Goal: Transaction & Acquisition: Book appointment/travel/reservation

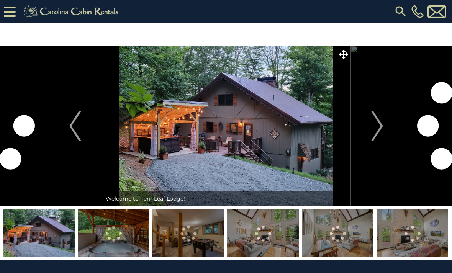
click at [373, 124] on img "Next" at bounding box center [376, 126] width 11 height 31
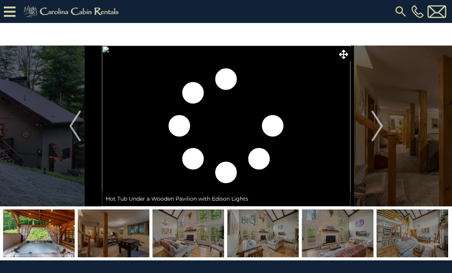
click at [375, 125] on img "Next" at bounding box center [376, 126] width 11 height 31
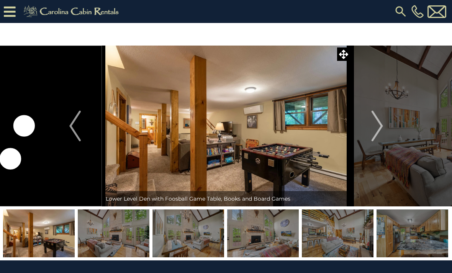
click at [374, 126] on img "Next" at bounding box center [376, 126] width 11 height 31
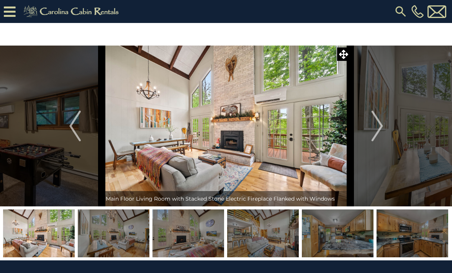
click at [374, 125] on img "Next" at bounding box center [376, 126] width 11 height 31
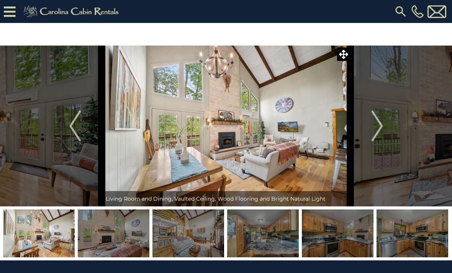
click at [375, 123] on img "Next" at bounding box center [376, 126] width 11 height 31
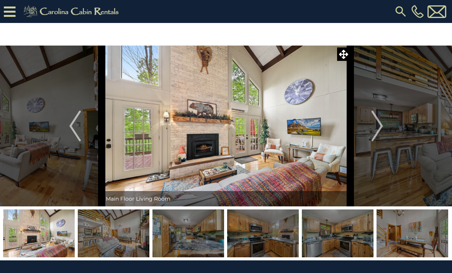
click at [378, 124] on img "Next" at bounding box center [376, 126] width 11 height 31
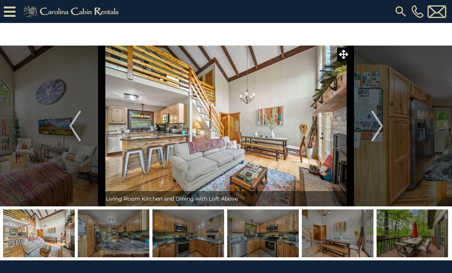
click at [375, 126] on img "Next" at bounding box center [376, 126] width 11 height 31
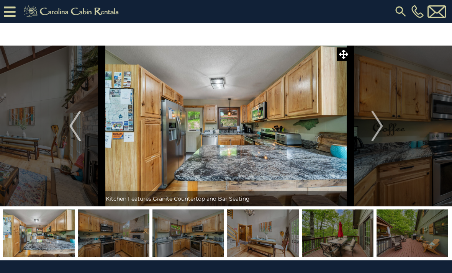
click at [377, 125] on img "Next" at bounding box center [376, 126] width 11 height 31
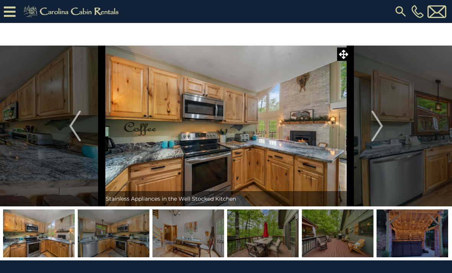
click at [375, 128] on img "Next" at bounding box center [376, 126] width 11 height 31
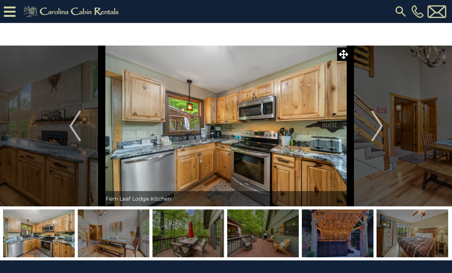
click at [372, 129] on img "Next" at bounding box center [376, 126] width 11 height 31
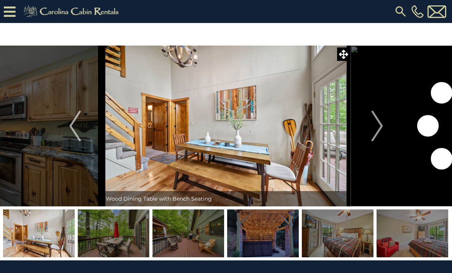
click at [379, 126] on img "Next" at bounding box center [376, 126] width 11 height 31
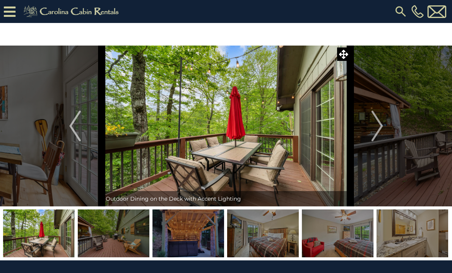
click at [379, 127] on img "Next" at bounding box center [376, 126] width 11 height 31
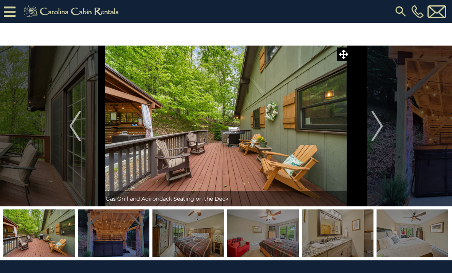
click at [384, 126] on button "Next" at bounding box center [377, 126] width 54 height 161
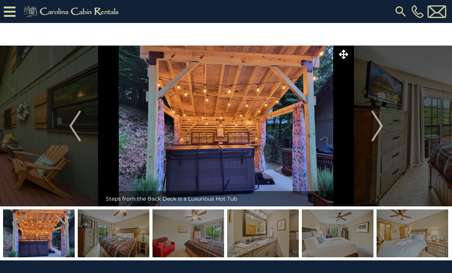
click at [374, 128] on img "Next" at bounding box center [376, 126] width 11 height 31
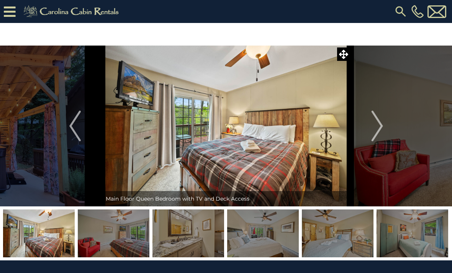
click at [378, 126] on img "Next" at bounding box center [376, 126] width 11 height 31
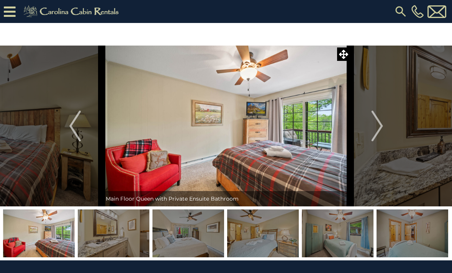
click at [376, 126] on img "Next" at bounding box center [376, 126] width 11 height 31
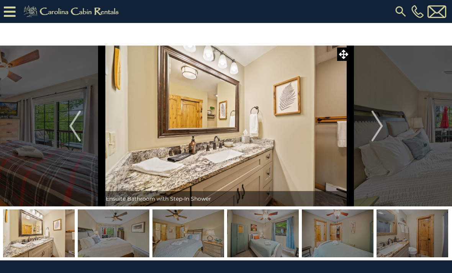
click at [380, 126] on img "Next" at bounding box center [376, 126] width 11 height 31
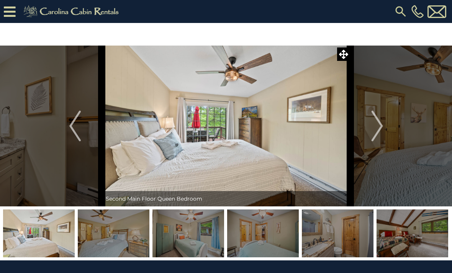
click at [378, 127] on img "Next" at bounding box center [376, 126] width 11 height 31
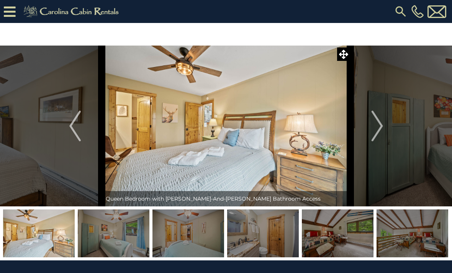
click at [378, 127] on img "Next" at bounding box center [376, 126] width 11 height 31
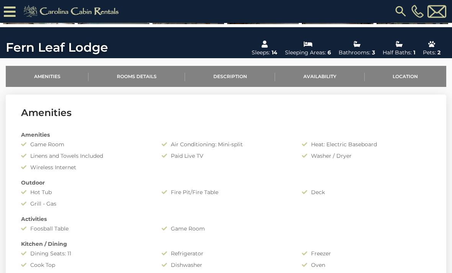
scroll to position [210, 0]
click at [412, 76] on link "Location" at bounding box center [406, 76] width 82 height 21
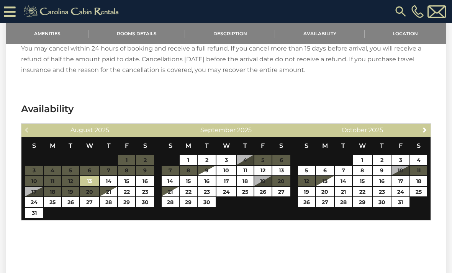
scroll to position [1504, 0]
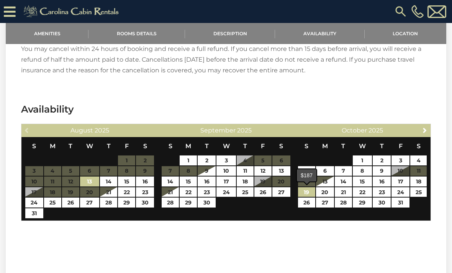
click at [304, 192] on link "19" at bounding box center [306, 192] width 17 height 10
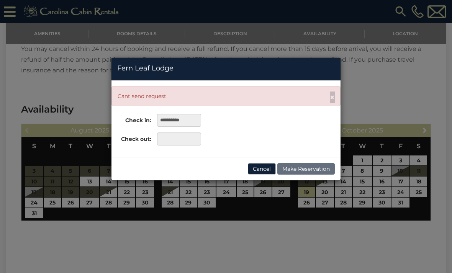
click at [418, 191] on div "**********" at bounding box center [226, 136] width 452 height 273
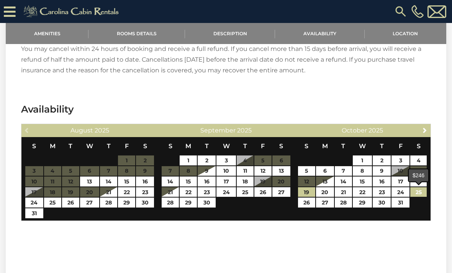
click at [419, 192] on link "25" at bounding box center [418, 192] width 16 height 10
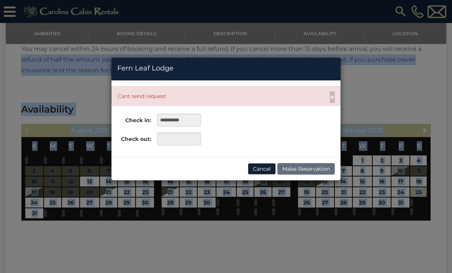
click at [304, 189] on div "**********" at bounding box center [226, 136] width 452 height 273
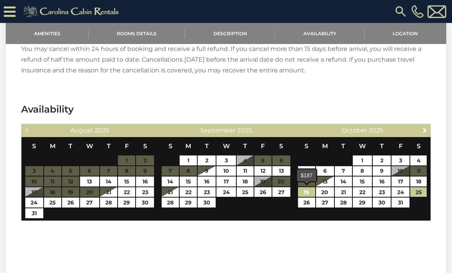
click at [304, 192] on link "19" at bounding box center [306, 192] width 17 height 10
type input "**********"
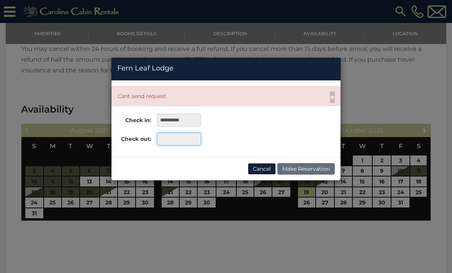
click at [180, 139] on input "text" at bounding box center [179, 138] width 44 height 13
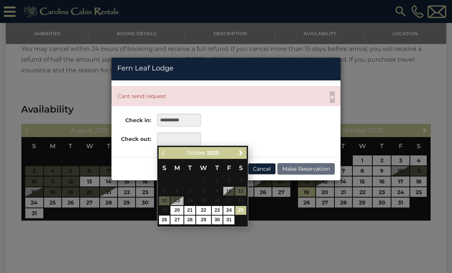
click at [241, 211] on link "25" at bounding box center [240, 210] width 11 height 9
type input "**********"
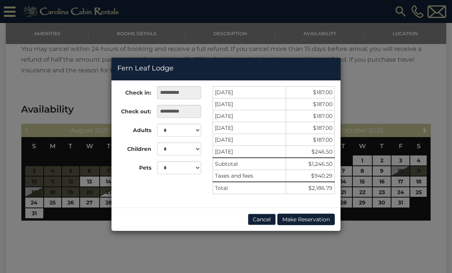
click at [407, 103] on div "**********" at bounding box center [226, 136] width 452 height 273
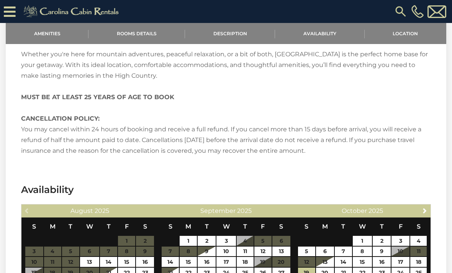
scroll to position [1423, 0]
